Goal: Information Seeking & Learning: Learn about a topic

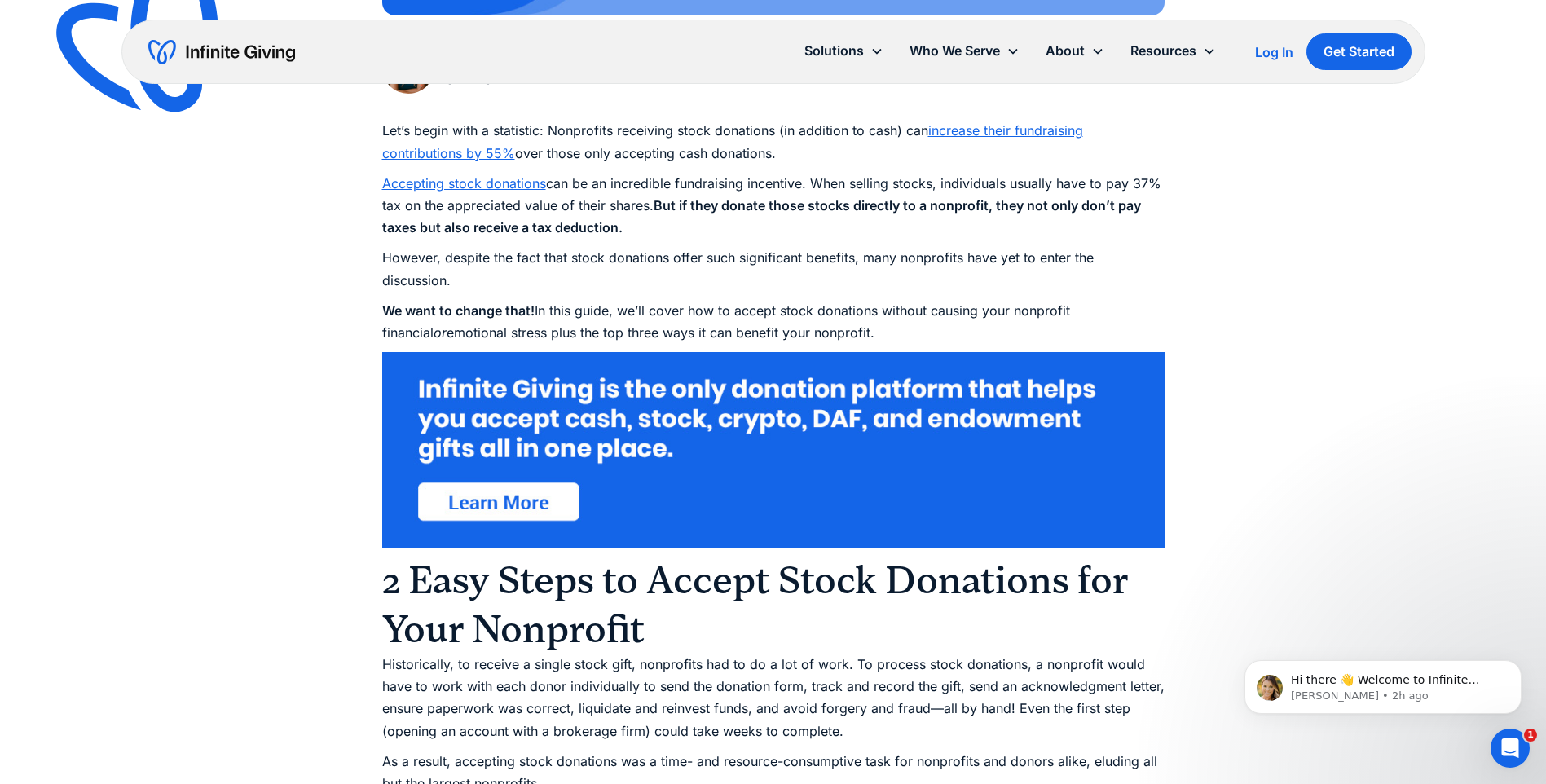
scroll to position [839, 0]
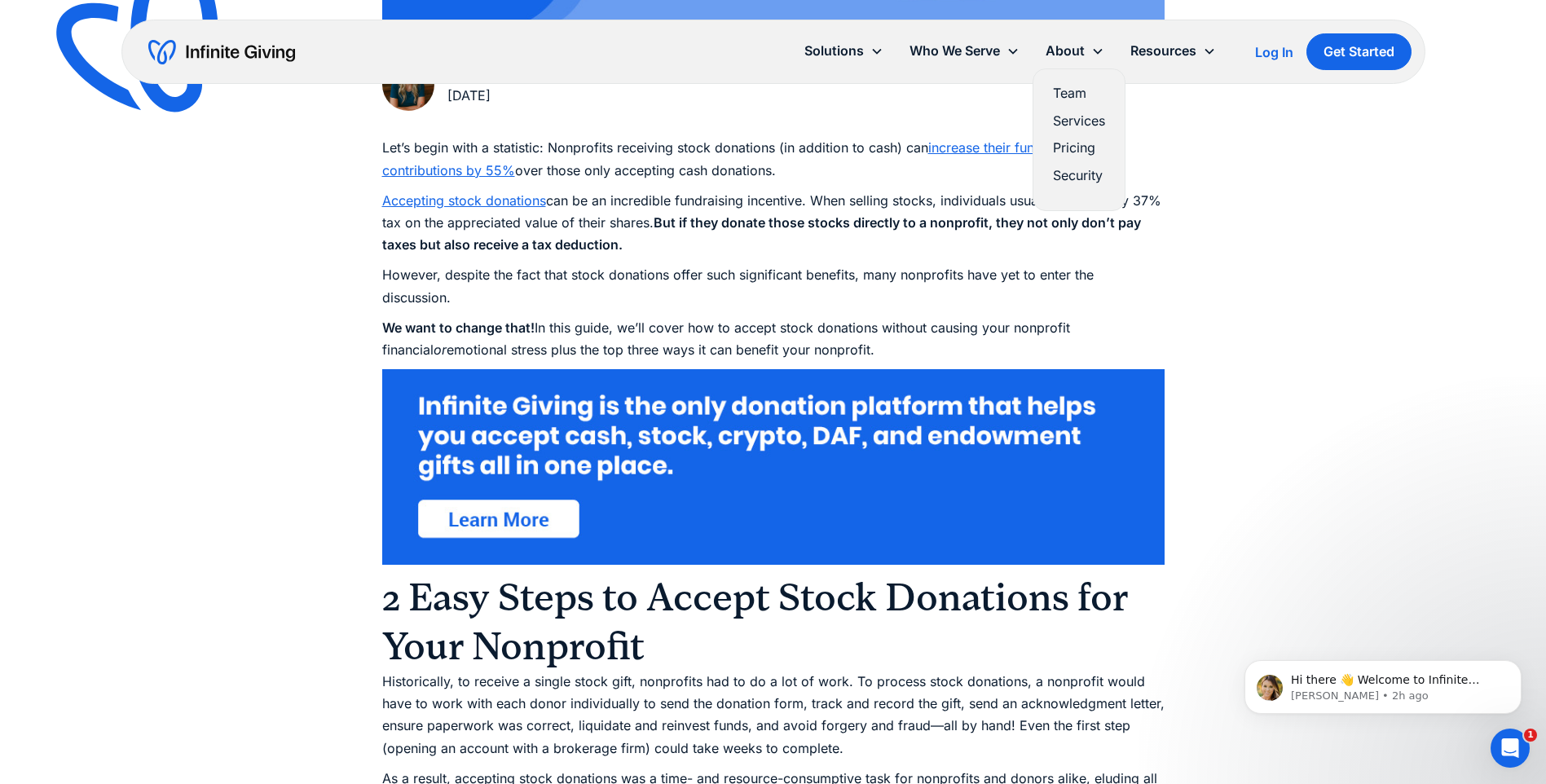
click at [1078, 146] on link "Pricing" at bounding box center [1079, 148] width 53 height 22
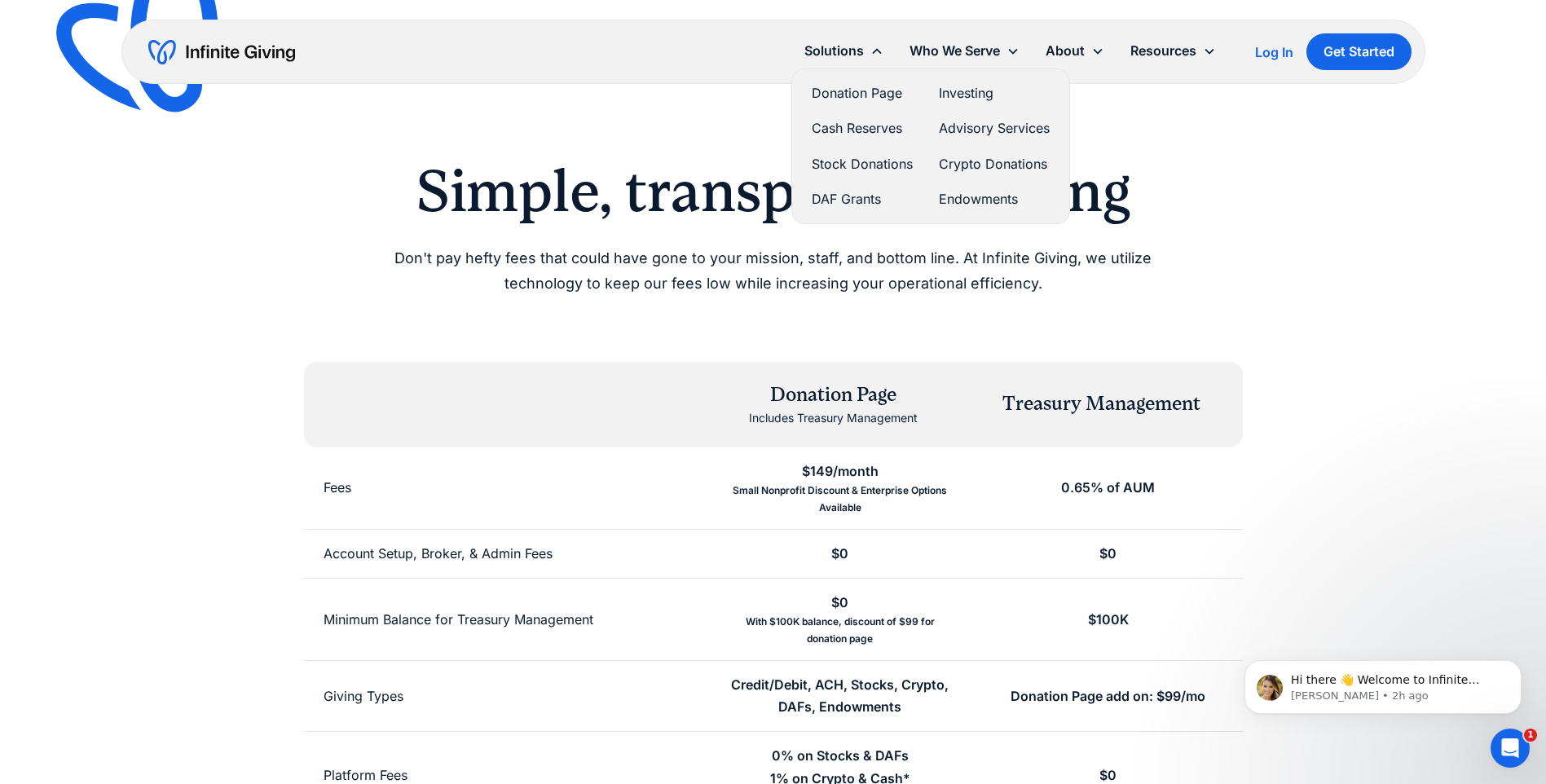
click at [857, 89] on link "Donation Page" at bounding box center [862, 93] width 101 height 22
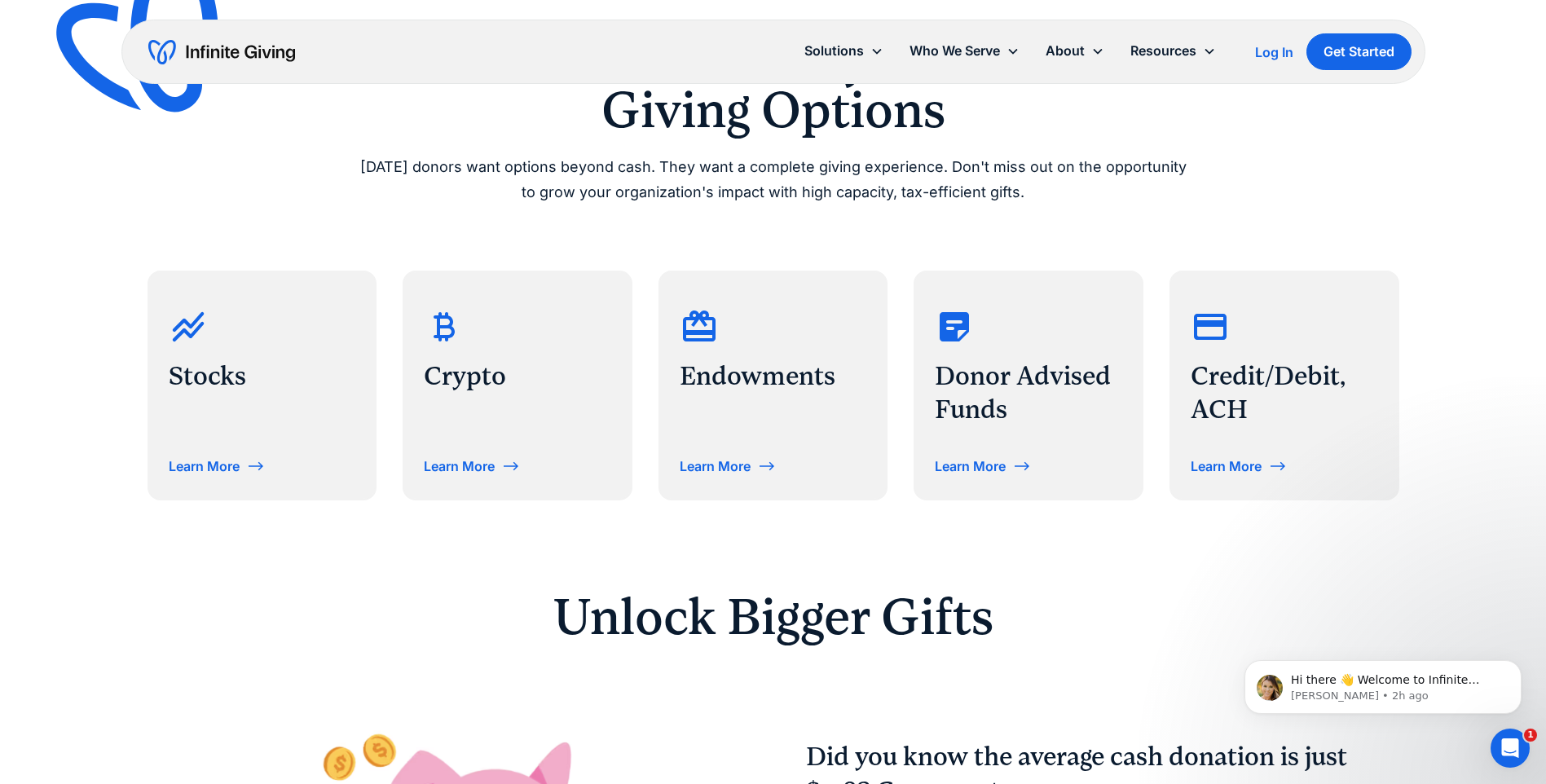
scroll to position [733, 0]
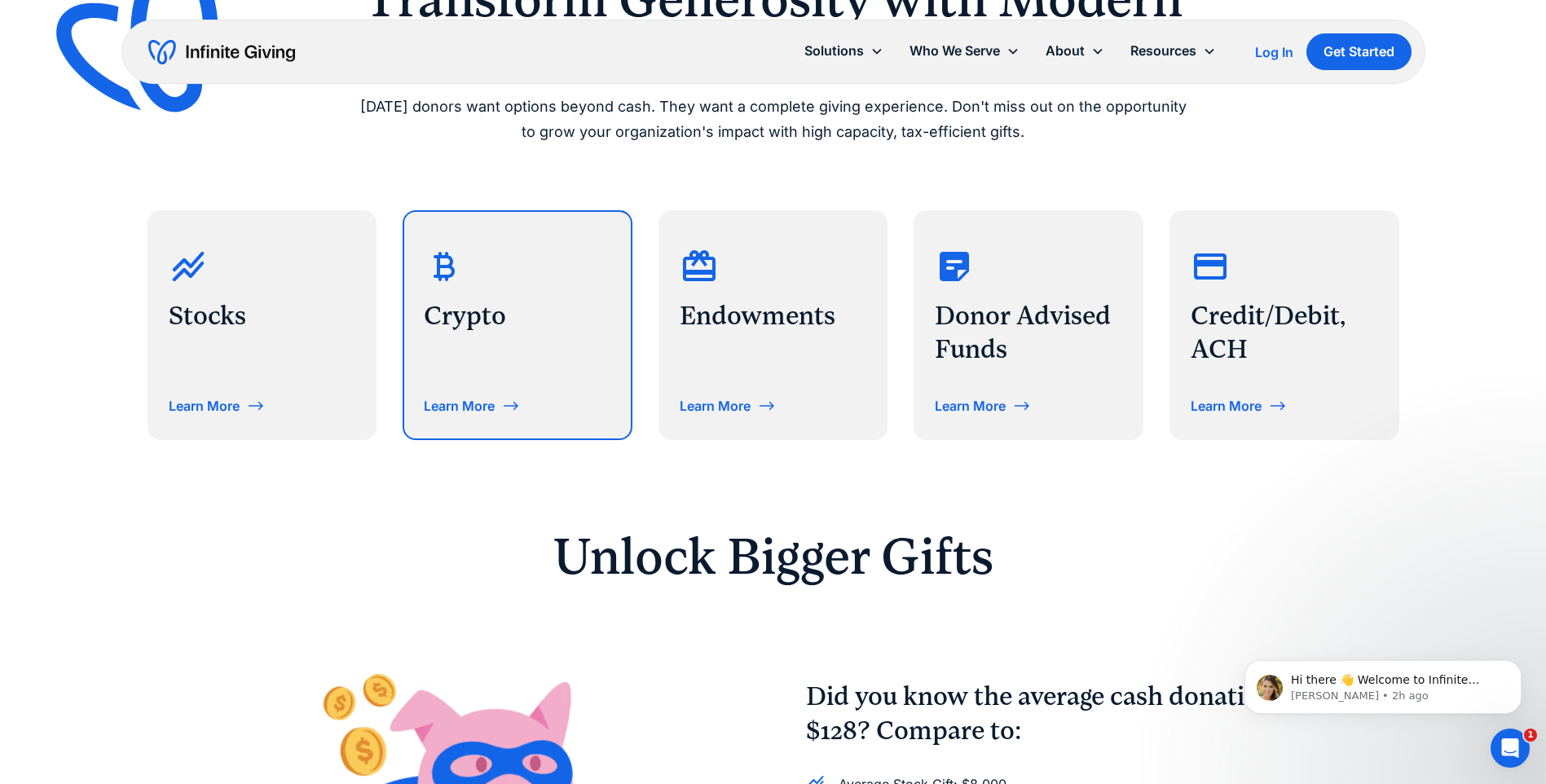
click at [450, 400] on div "Learn More" at bounding box center [459, 405] width 71 height 13
